Goal: Transaction & Acquisition: Purchase product/service

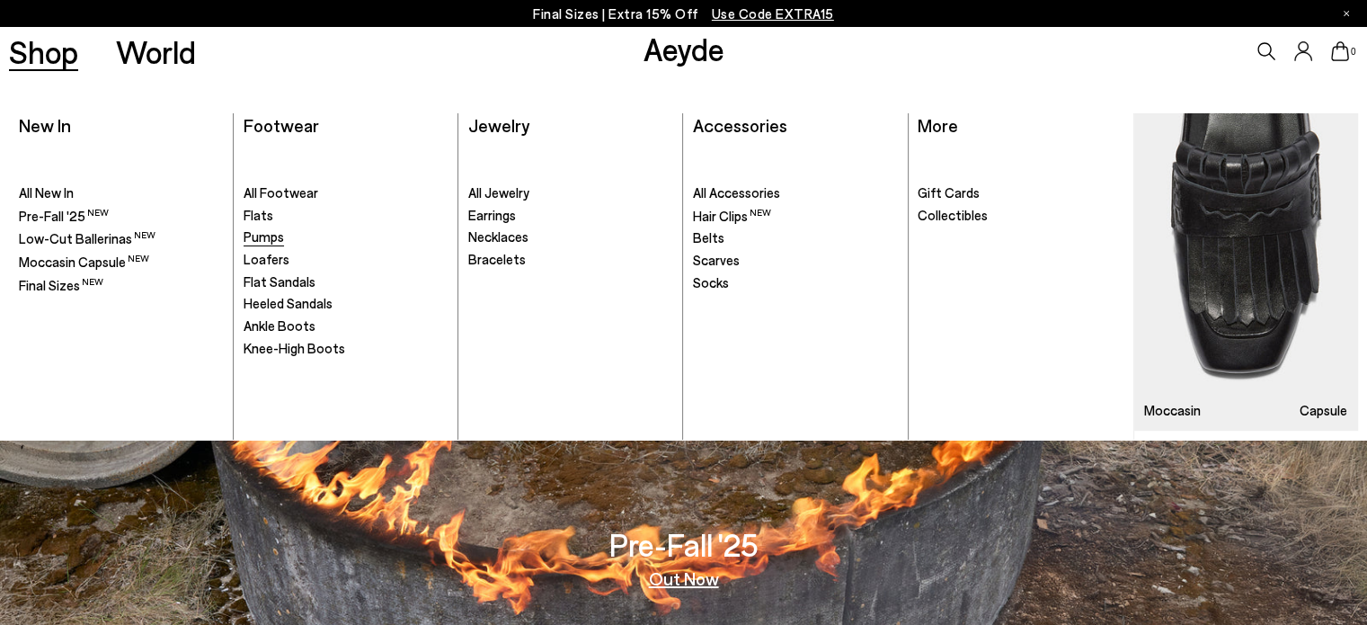
click at [286, 233] on link "Pumps" at bounding box center [346, 237] width 205 height 18
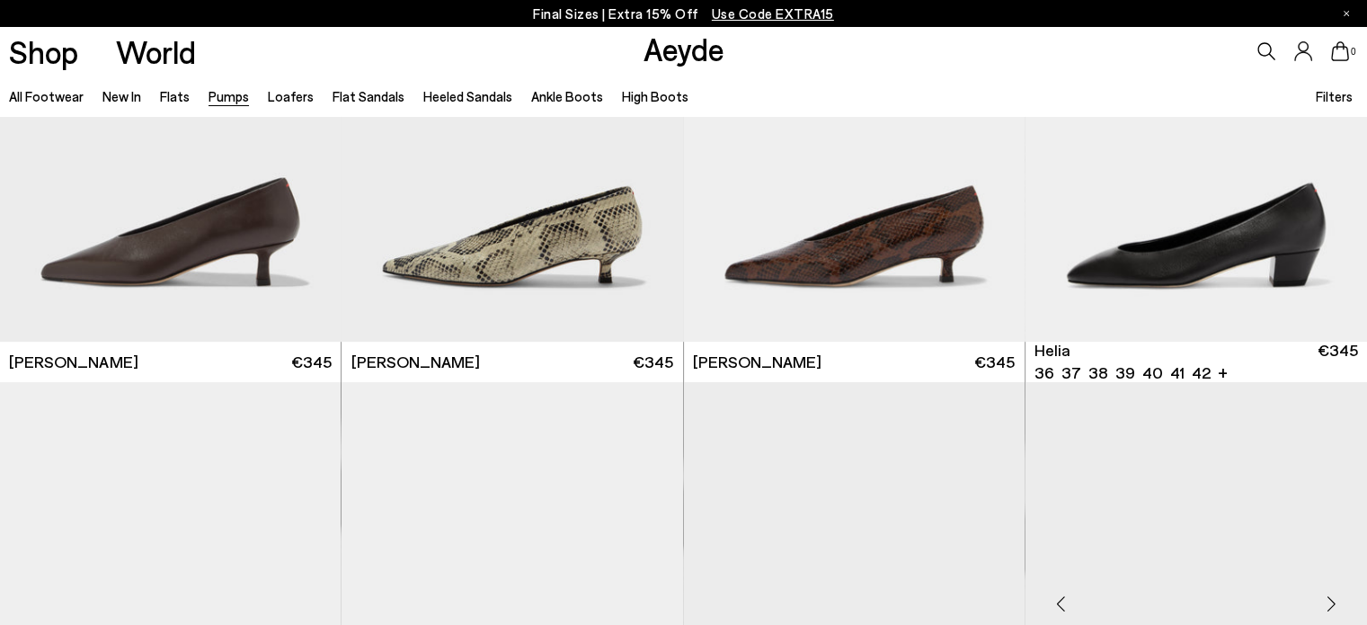
scroll to position [1078, 0]
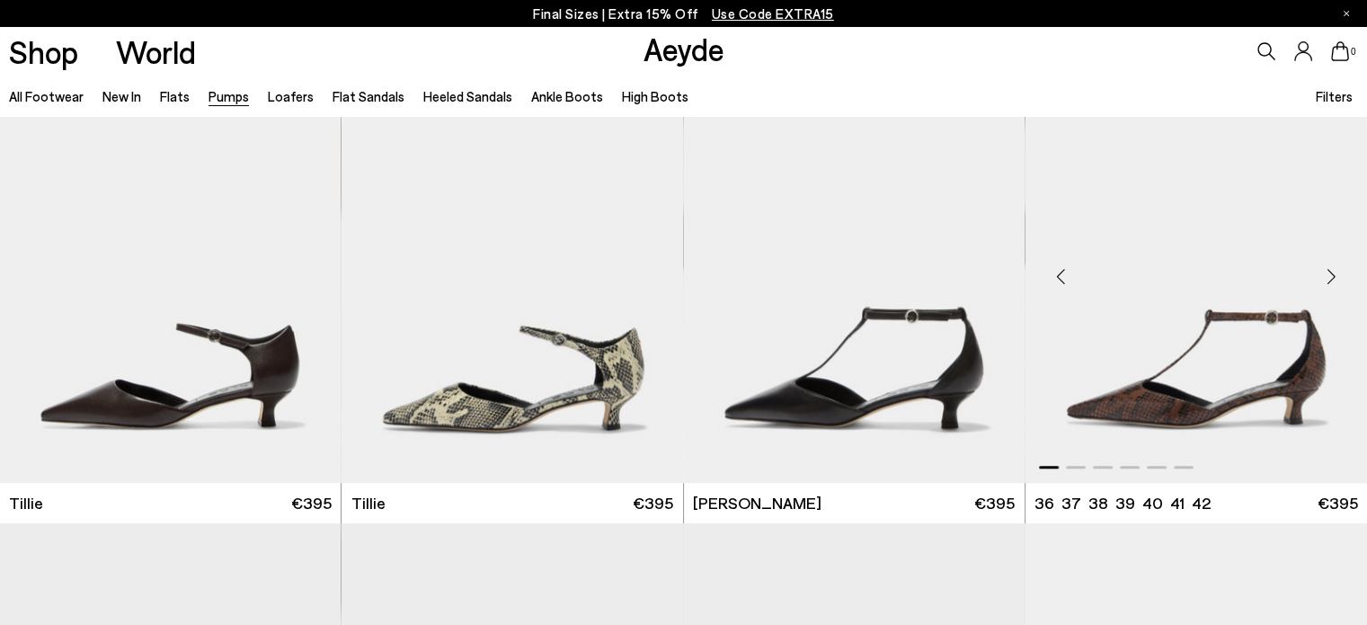
scroll to position [1618, 0]
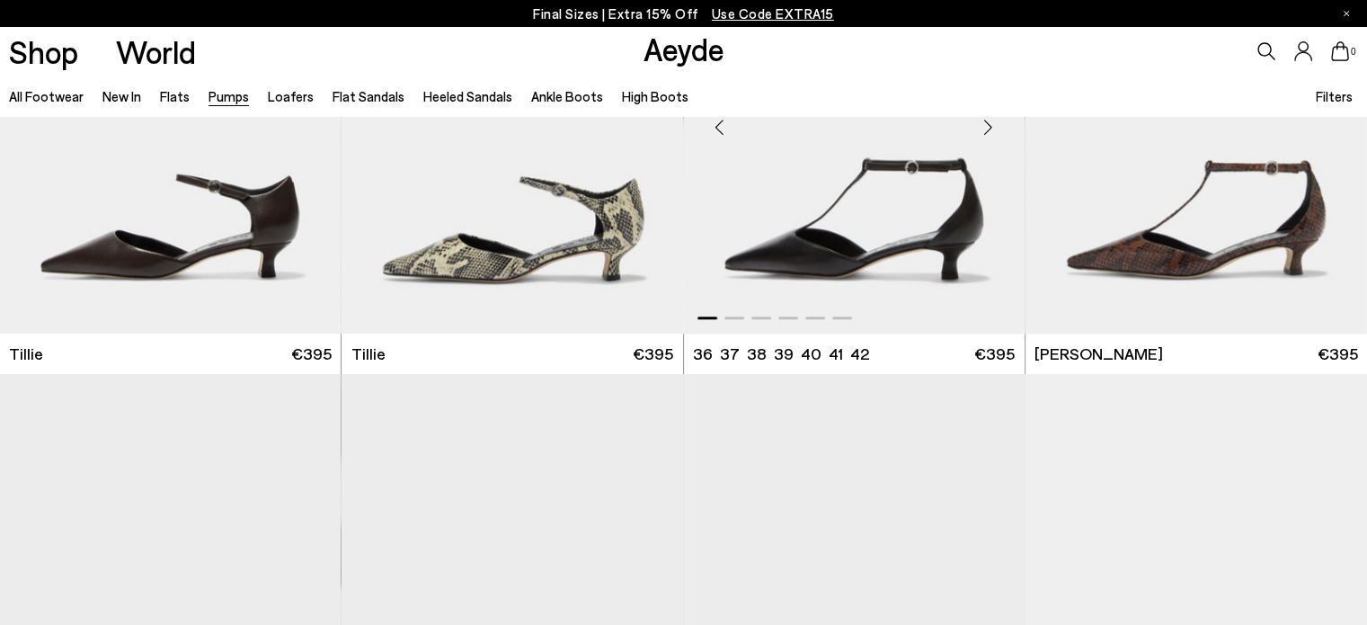
click at [990, 121] on div "Next slide" at bounding box center [989, 127] width 54 height 54
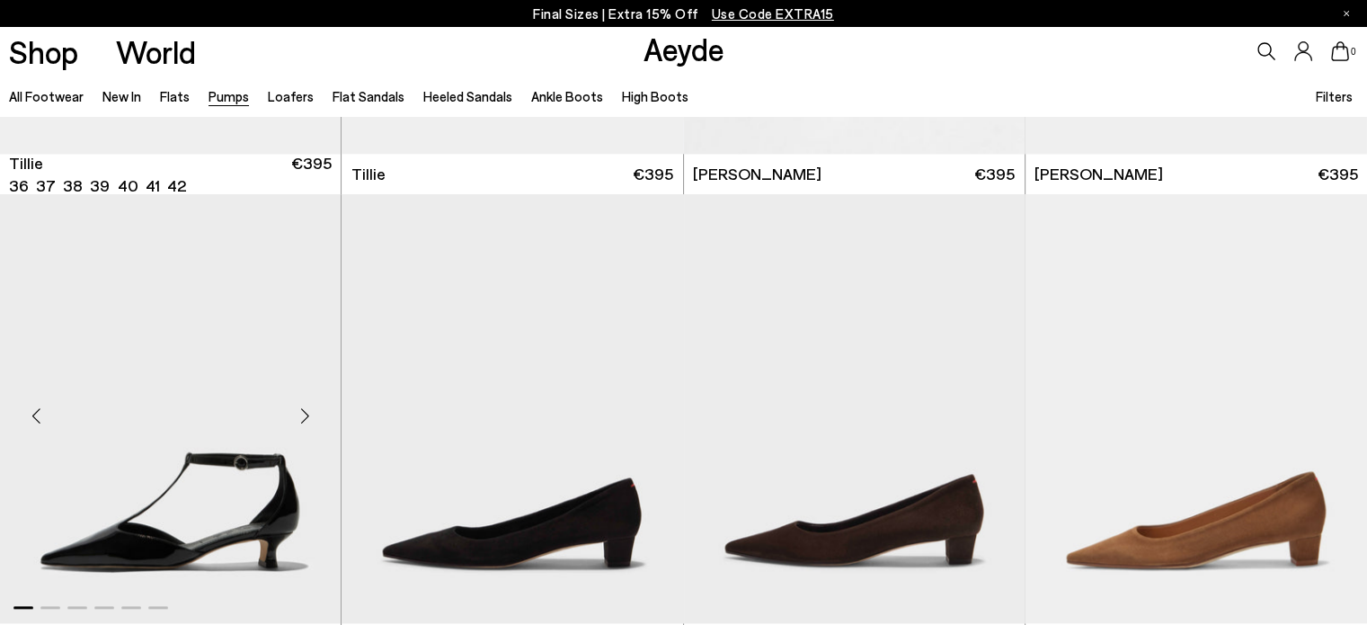
scroll to position [1438, 0]
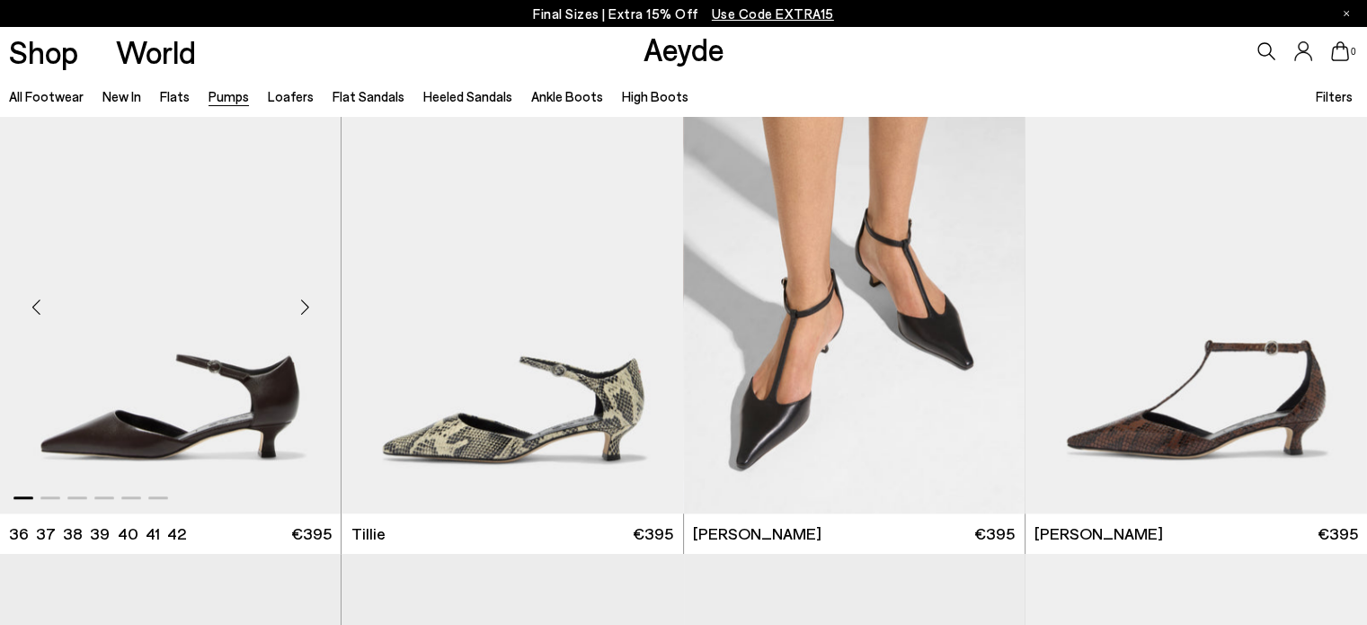
click at [310, 307] on div "Next slide" at bounding box center [305, 307] width 54 height 54
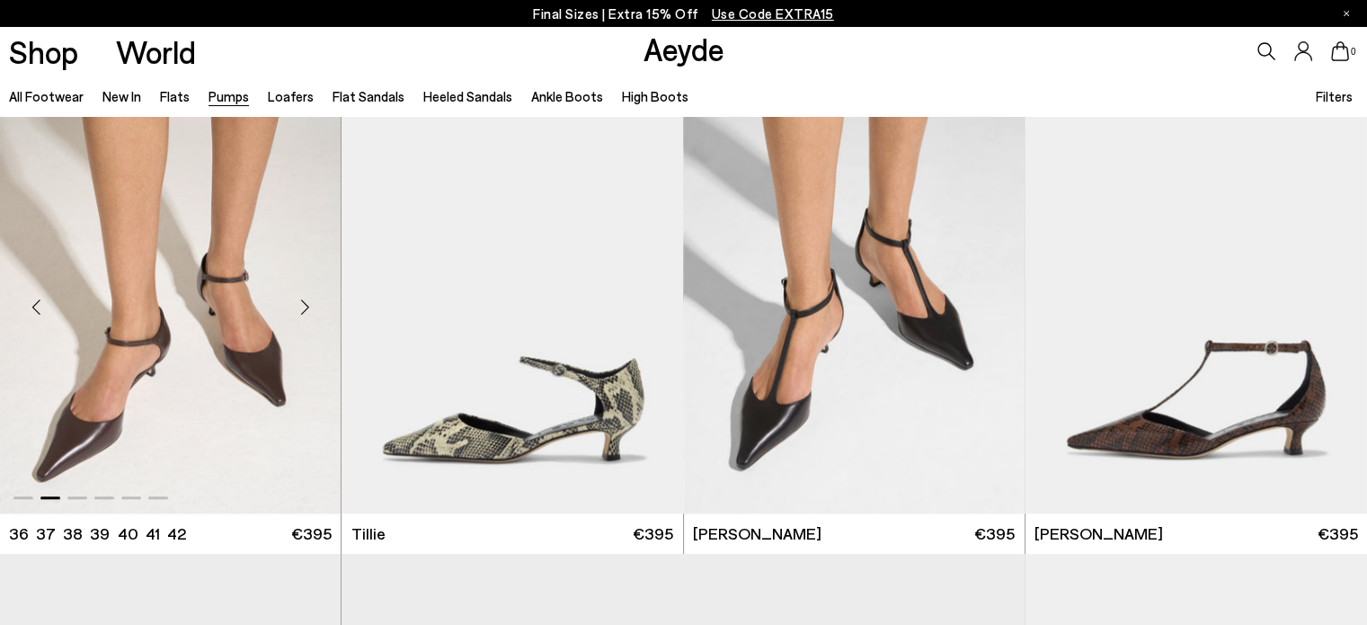
click at [311, 303] on div "Next slide" at bounding box center [305, 307] width 54 height 54
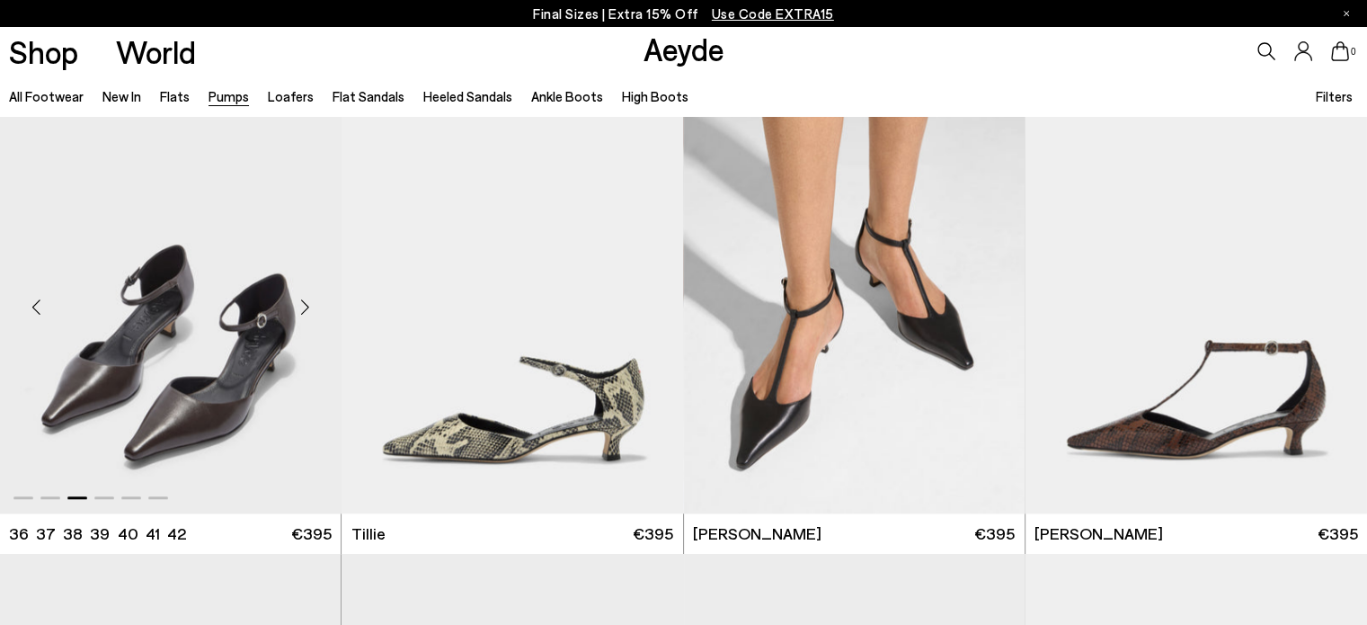
click at [311, 303] on div "Next slide" at bounding box center [305, 307] width 54 height 54
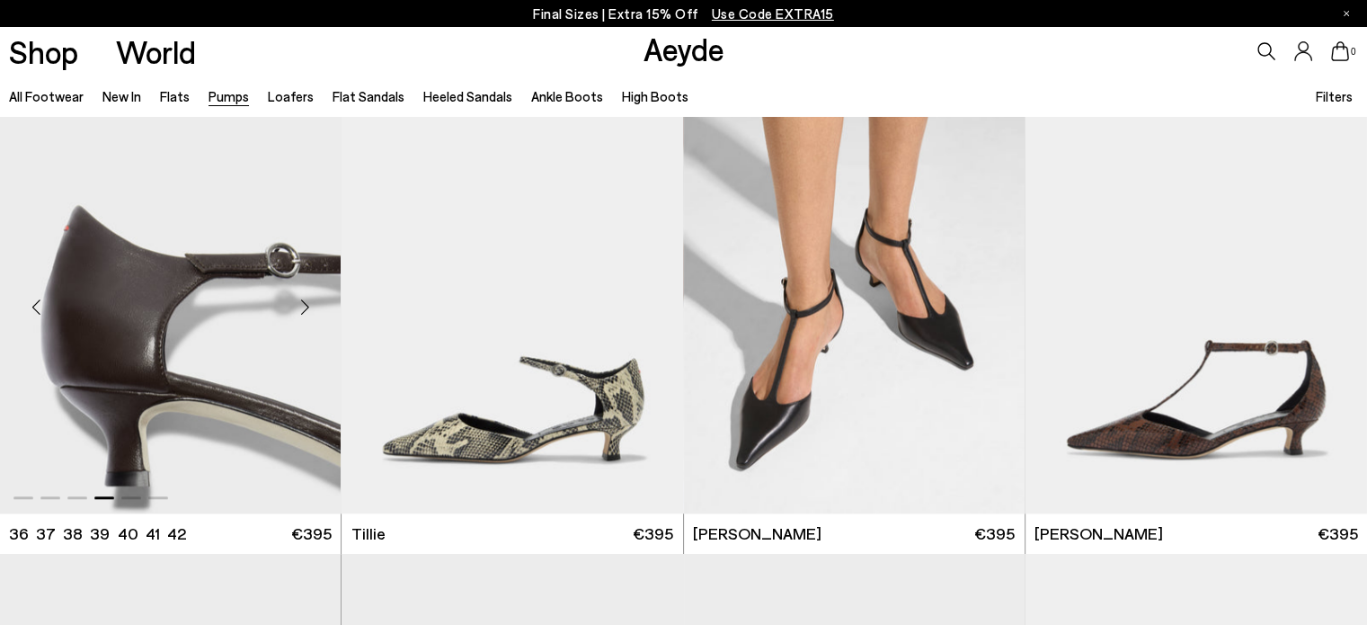
click at [311, 303] on div "Next slide" at bounding box center [305, 307] width 54 height 54
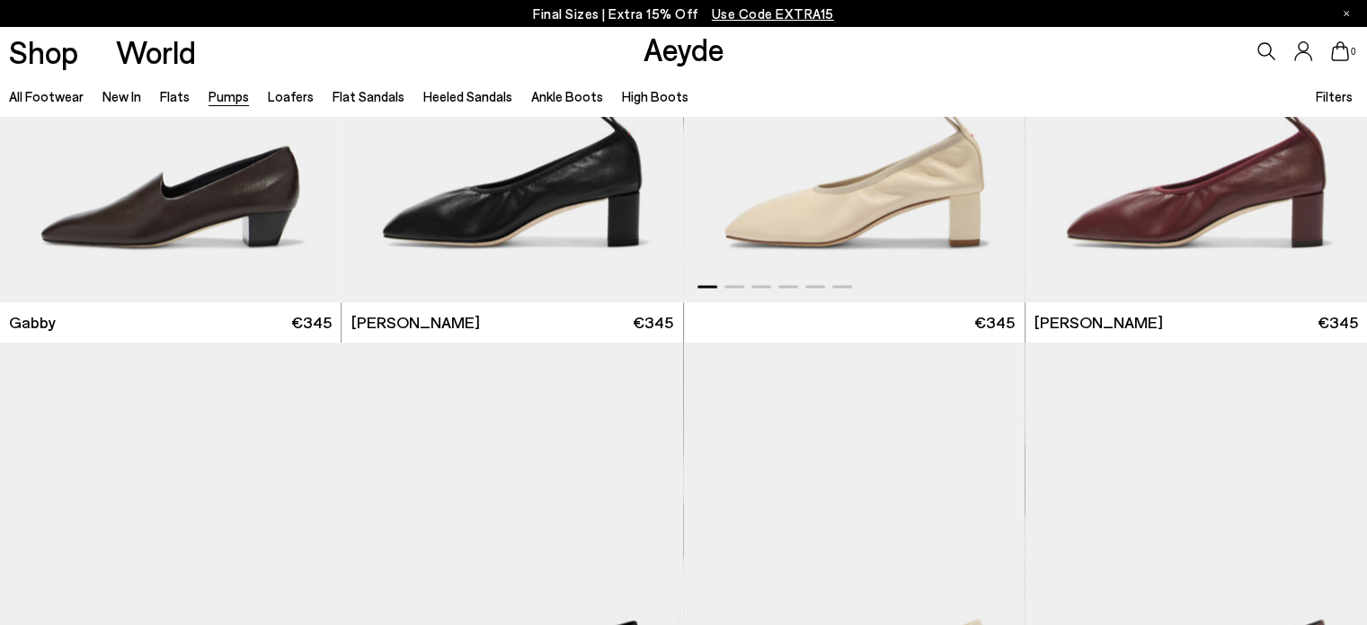
scroll to position [3505, 0]
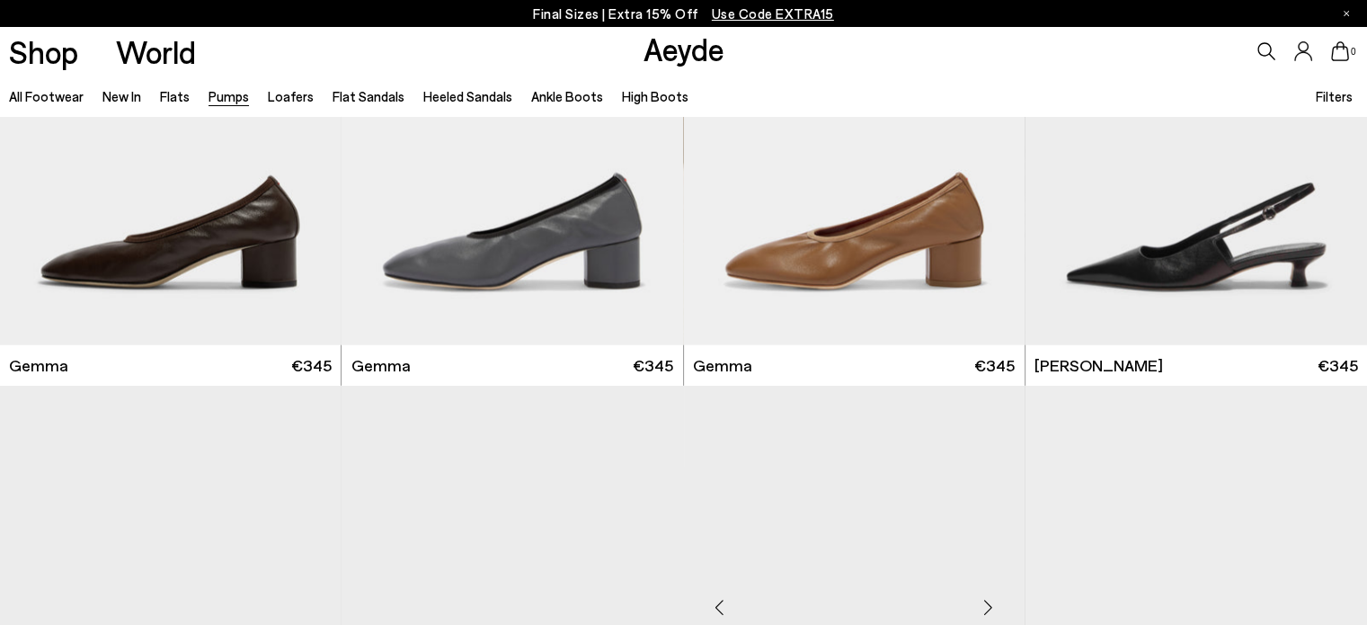
scroll to position [4404, 0]
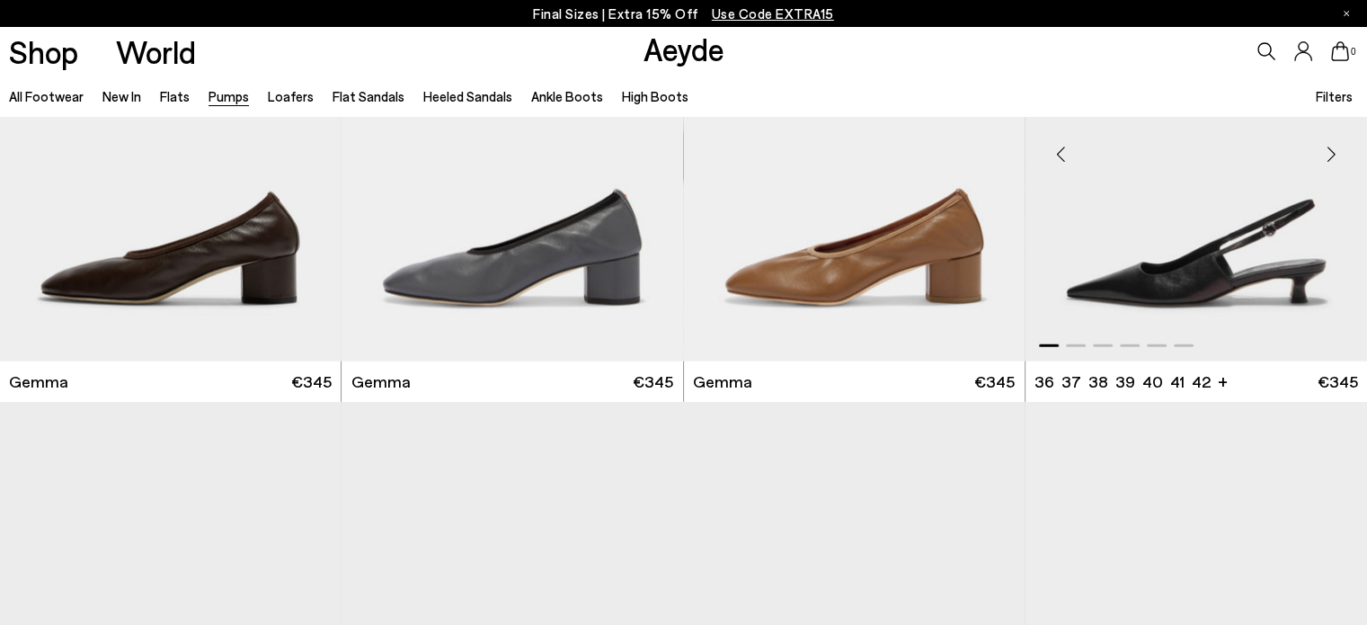
click at [1334, 147] on div "Next slide" at bounding box center [1331, 155] width 54 height 54
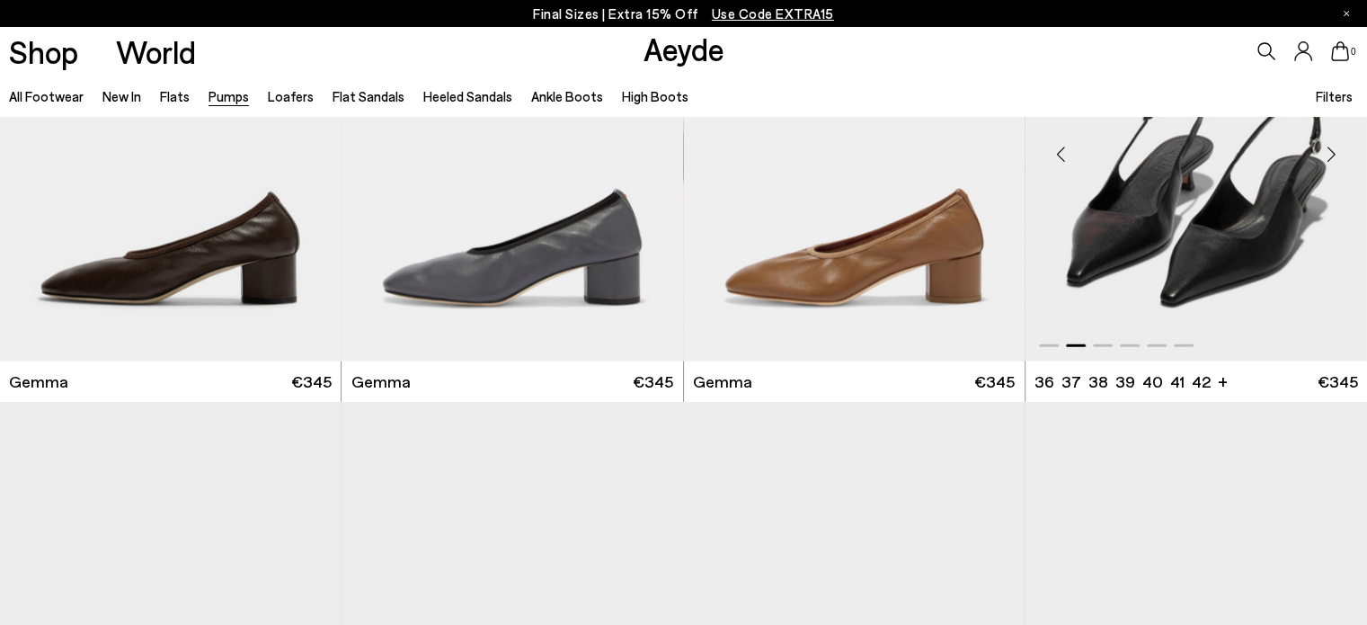
click at [1334, 147] on div "Next slide" at bounding box center [1331, 155] width 54 height 54
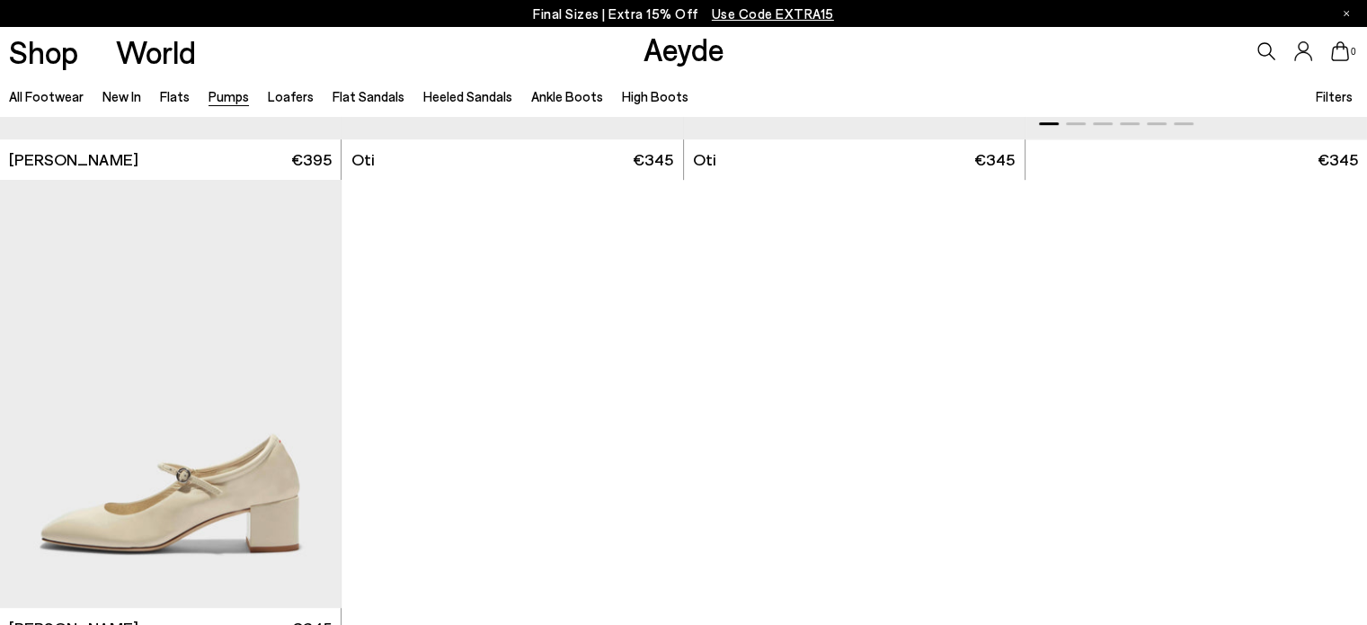
scroll to position [7639, 0]
